Goal: Use online tool/utility: Utilize a website feature to perform a specific function

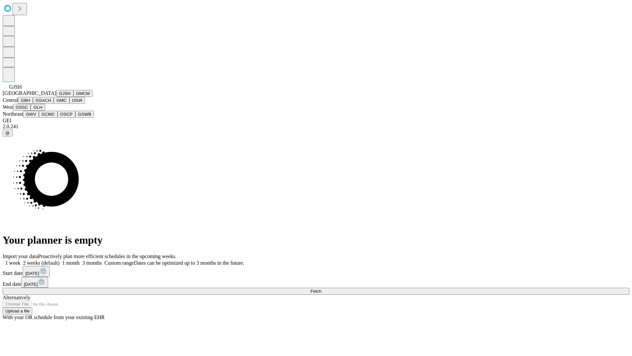
click at [56, 97] on button "GJSH" at bounding box center [64, 93] width 17 height 7
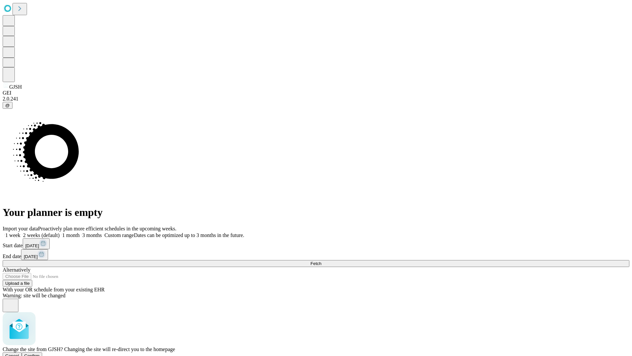
click at [40, 353] on span "Confirm" at bounding box center [31, 355] width 15 height 5
click at [60, 232] on label "2 weeks (default)" at bounding box center [39, 235] width 39 height 6
click at [321, 261] on span "Fetch" at bounding box center [315, 263] width 11 height 5
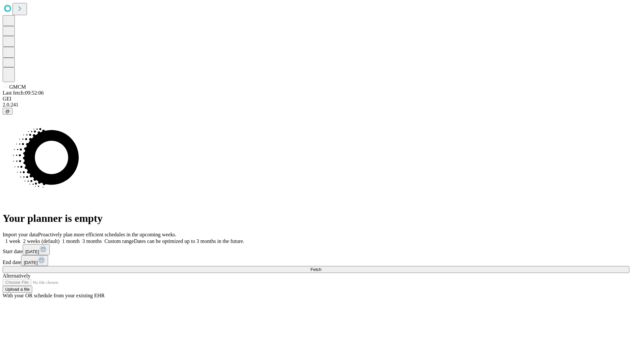
click at [321, 267] on span "Fetch" at bounding box center [315, 269] width 11 height 5
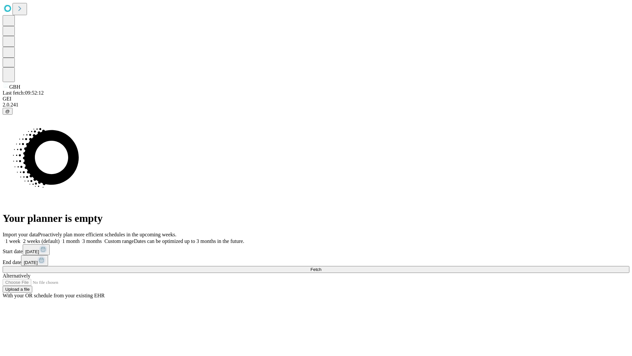
click at [60, 238] on label "2 weeks (default)" at bounding box center [39, 241] width 39 height 6
click at [321, 267] on span "Fetch" at bounding box center [315, 269] width 11 height 5
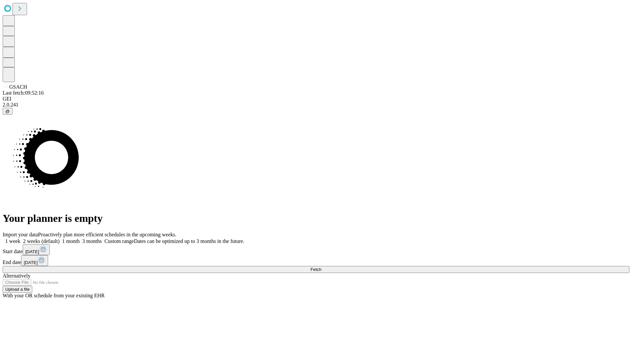
click at [60, 238] on label "2 weeks (default)" at bounding box center [39, 241] width 39 height 6
click at [321, 267] on span "Fetch" at bounding box center [315, 269] width 11 height 5
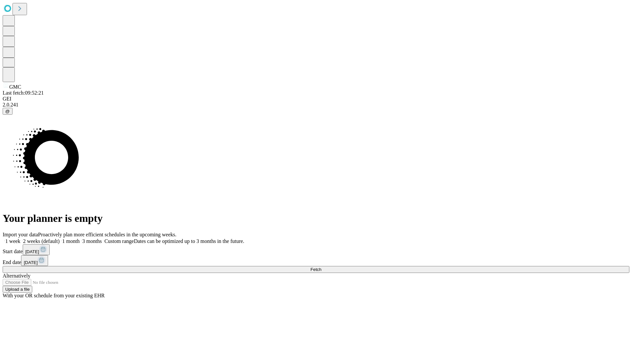
click at [60, 238] on label "2 weeks (default)" at bounding box center [39, 241] width 39 height 6
click at [321, 267] on span "Fetch" at bounding box center [315, 269] width 11 height 5
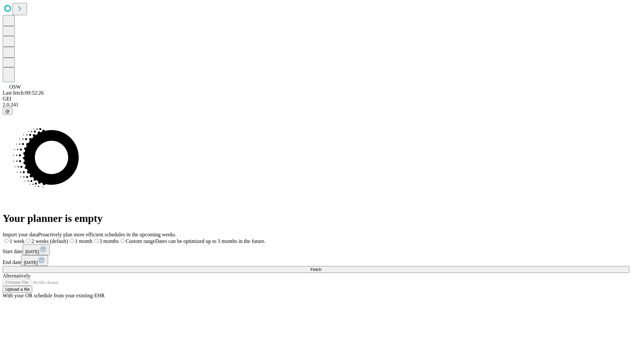
click at [321, 267] on span "Fetch" at bounding box center [315, 269] width 11 height 5
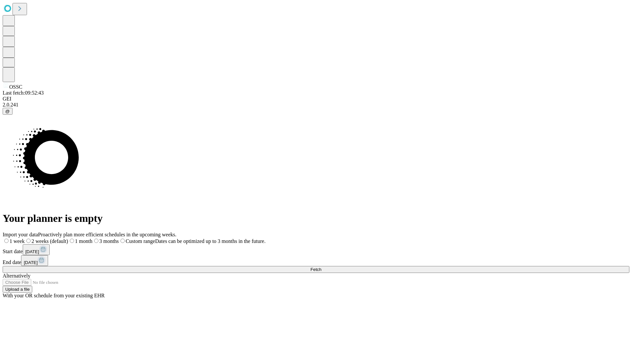
click at [68, 238] on label "2 weeks (default)" at bounding box center [46, 241] width 43 height 6
click at [321, 267] on span "Fetch" at bounding box center [315, 269] width 11 height 5
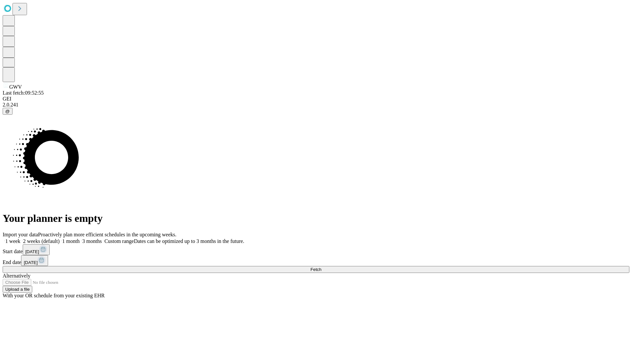
click at [60, 238] on label "2 weeks (default)" at bounding box center [39, 241] width 39 height 6
click at [321, 267] on span "Fetch" at bounding box center [315, 269] width 11 height 5
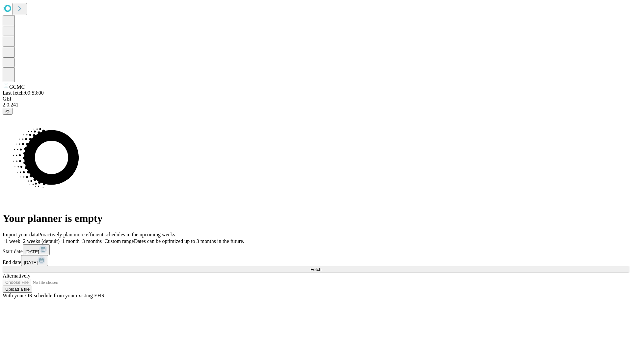
click at [60, 238] on label "2 weeks (default)" at bounding box center [39, 241] width 39 height 6
click at [321, 267] on span "Fetch" at bounding box center [315, 269] width 11 height 5
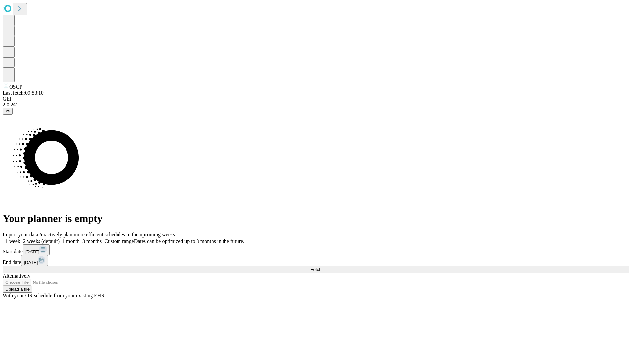
click at [60, 238] on label "2 weeks (default)" at bounding box center [39, 241] width 39 height 6
click at [321, 267] on span "Fetch" at bounding box center [315, 269] width 11 height 5
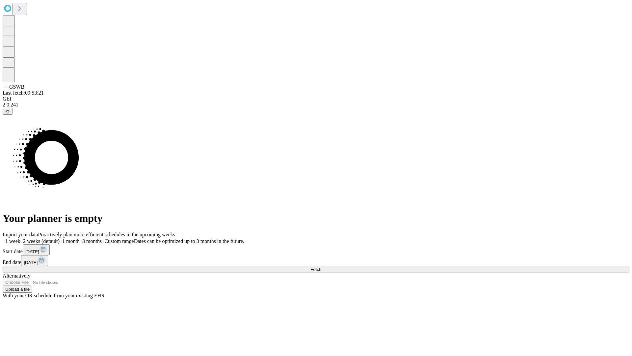
click at [60, 238] on label "2 weeks (default)" at bounding box center [39, 241] width 39 height 6
click at [321, 267] on span "Fetch" at bounding box center [315, 269] width 11 height 5
